Goal: Navigation & Orientation: Find specific page/section

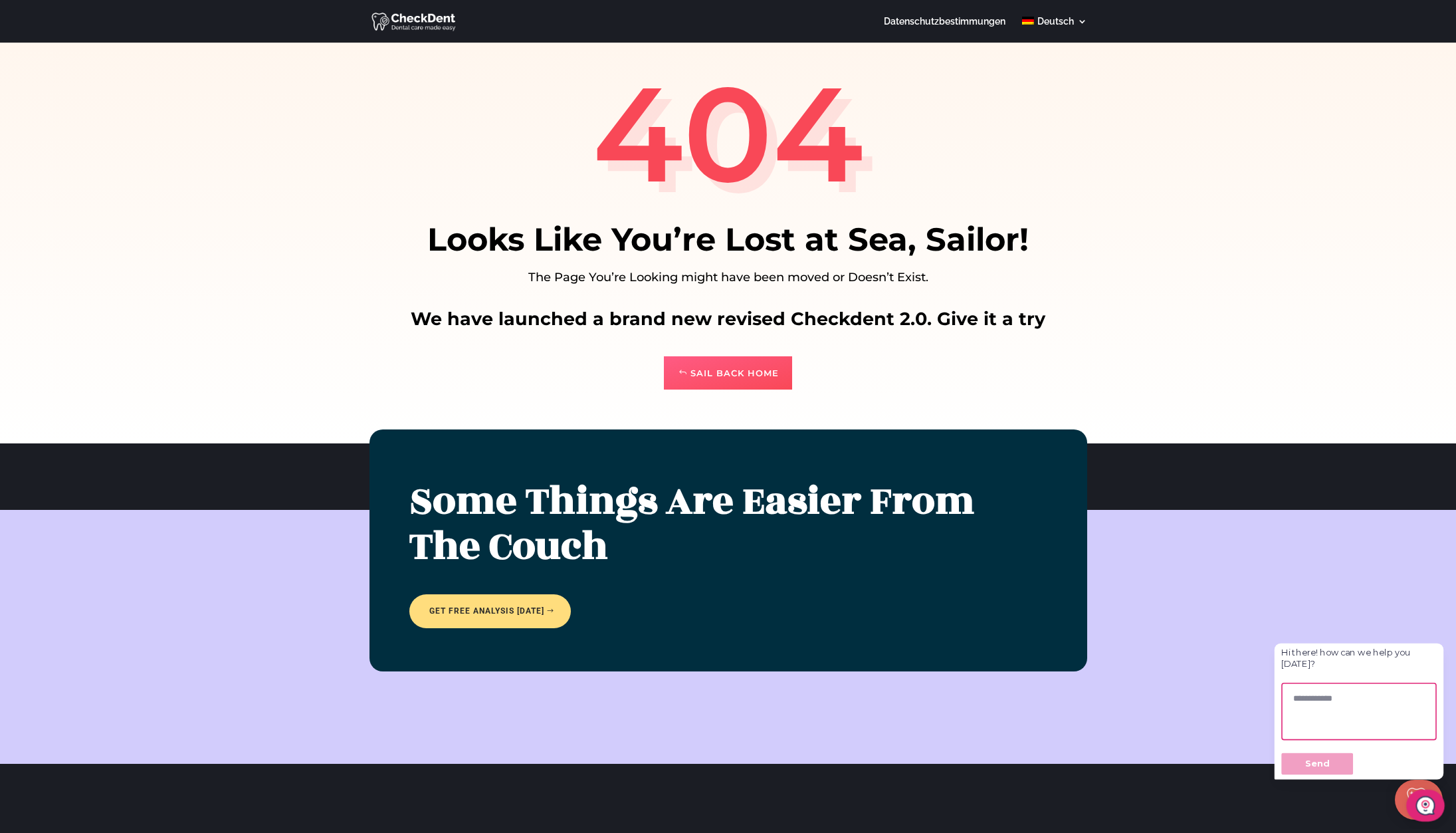
click at [726, 376] on link "Sail Back Home" at bounding box center [728, 372] width 128 height 33
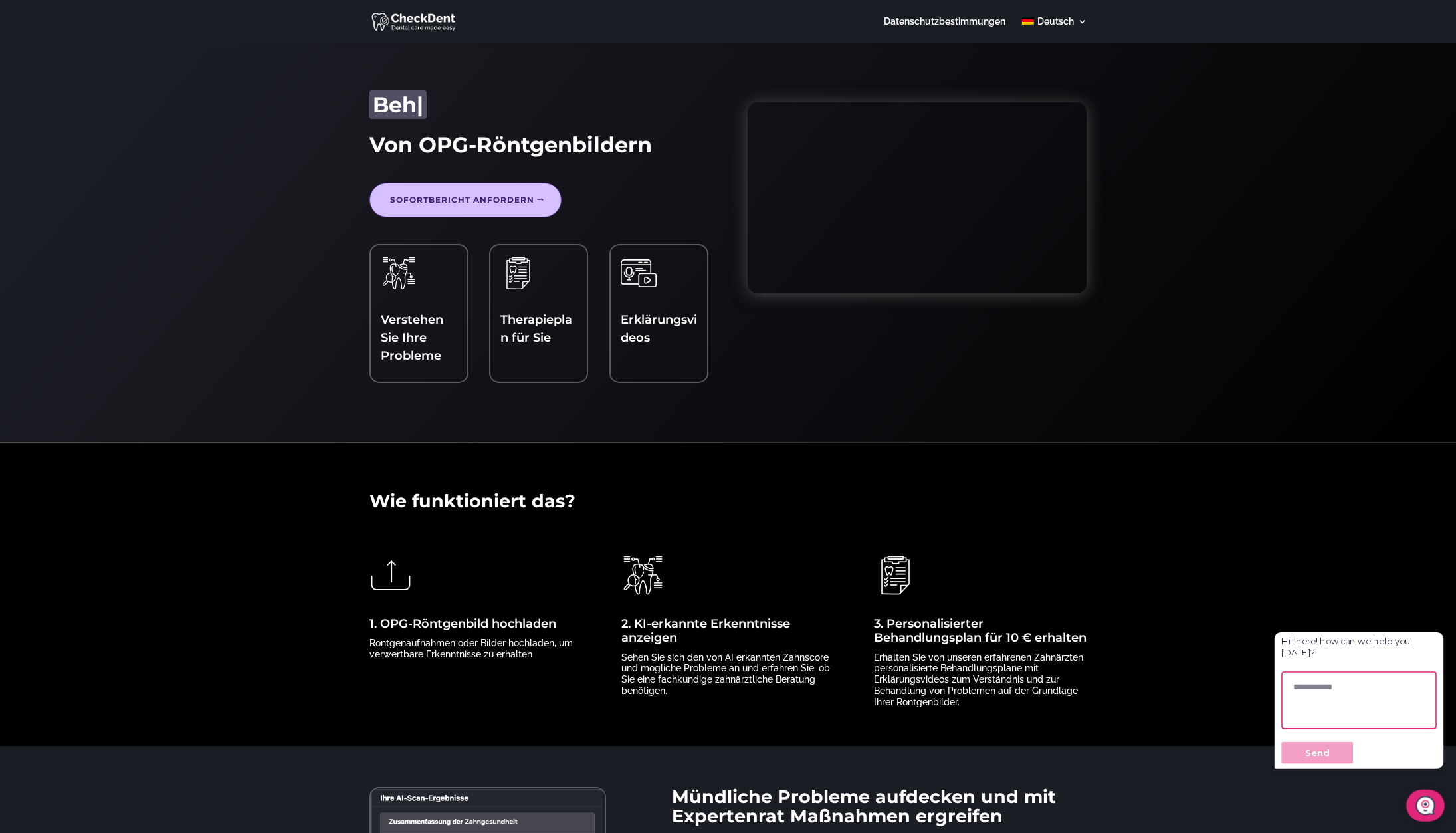
click at [659, 299] on div "Erklärungsvideos" at bounding box center [659, 304] width 77 height 98
click at [644, 278] on img at bounding box center [639, 273] width 36 height 36
